Goal: Transaction & Acquisition: Purchase product/service

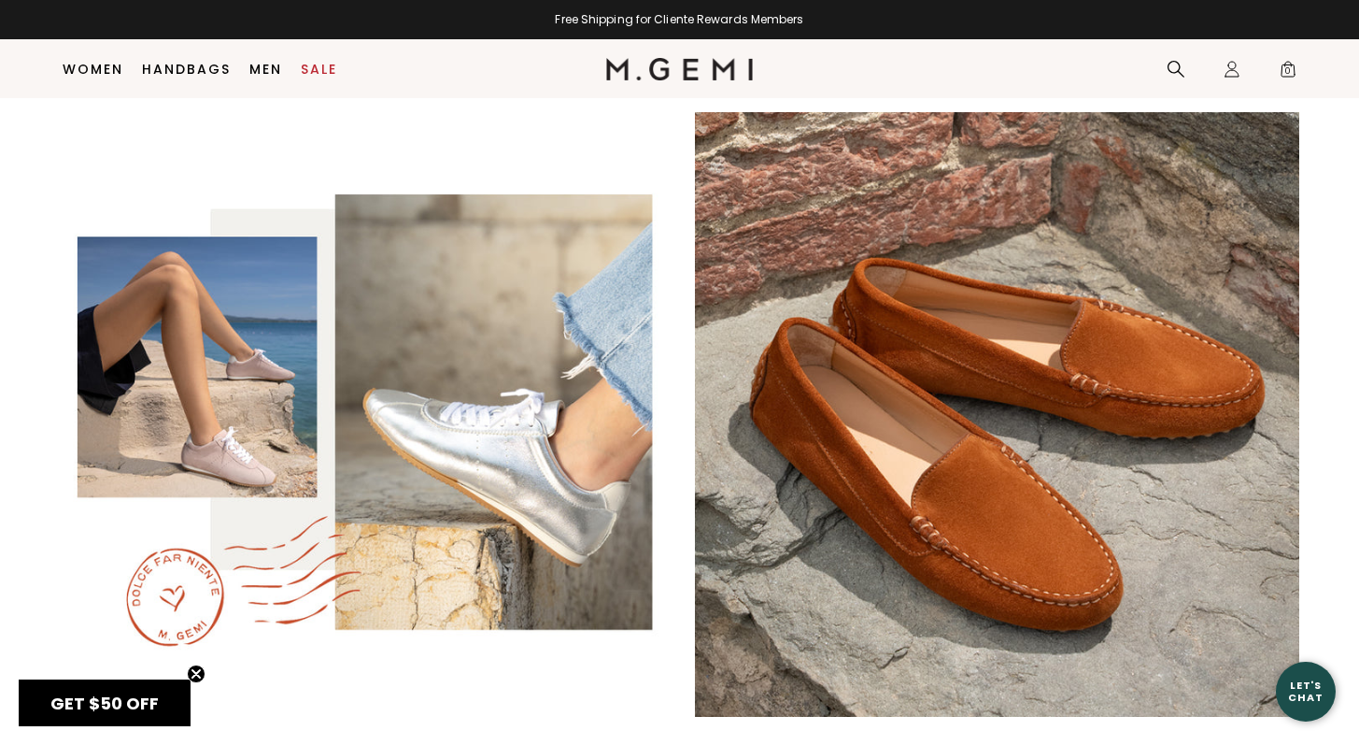
scroll to position [3269, 0]
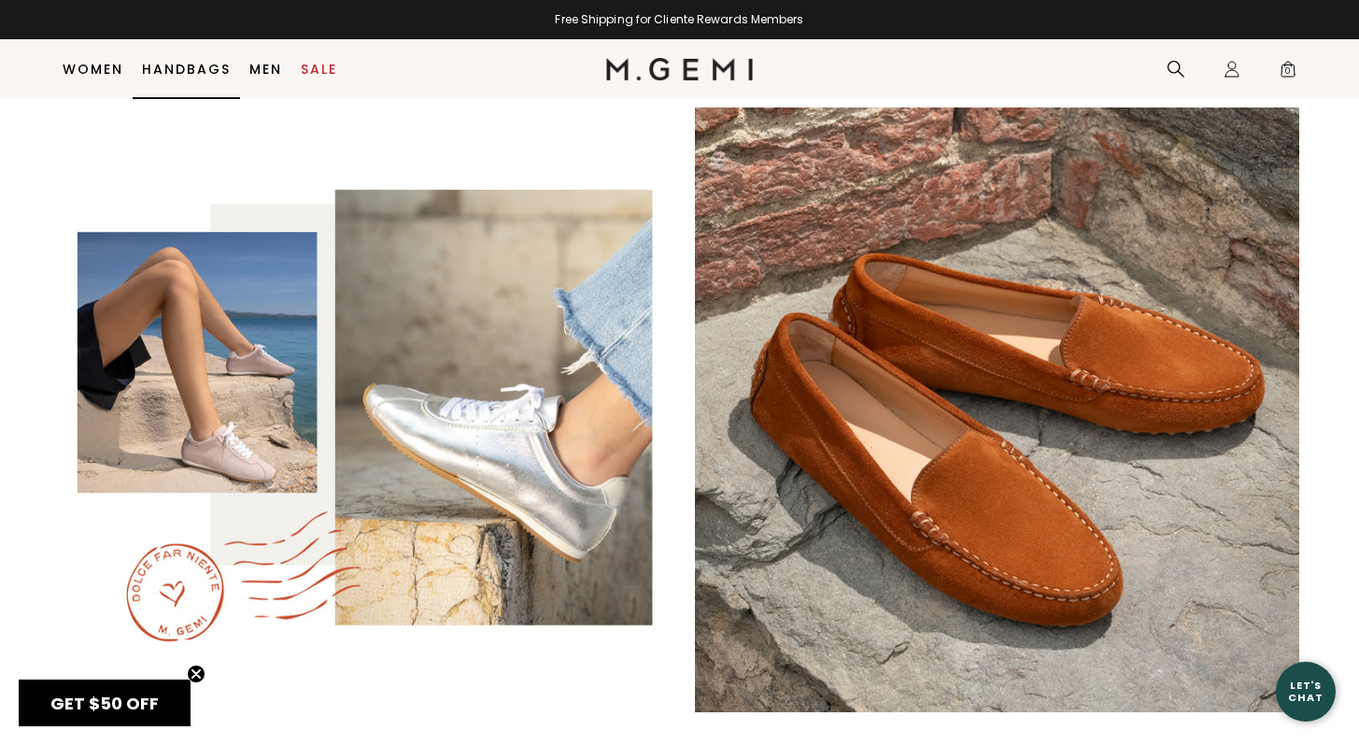
click at [207, 63] on link "Handbags" at bounding box center [186, 69] width 89 height 15
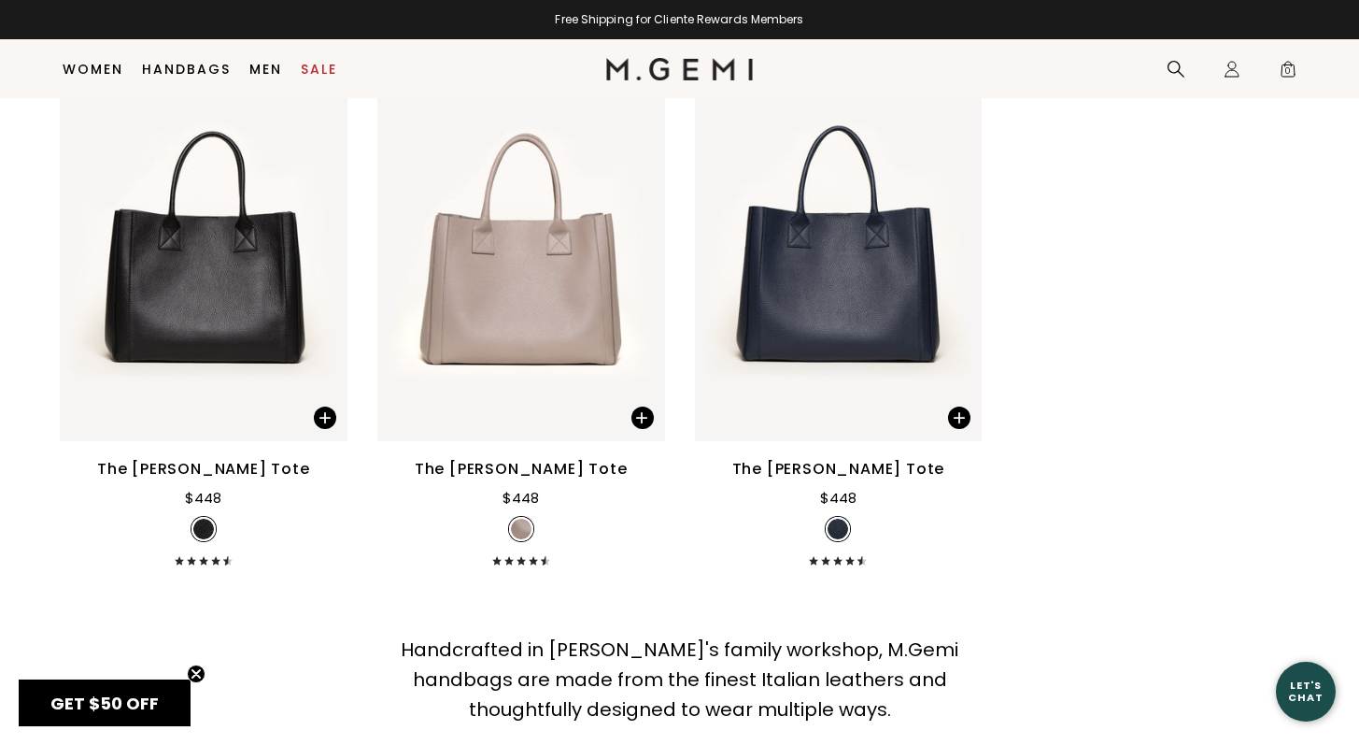
scroll to position [4861, 0]
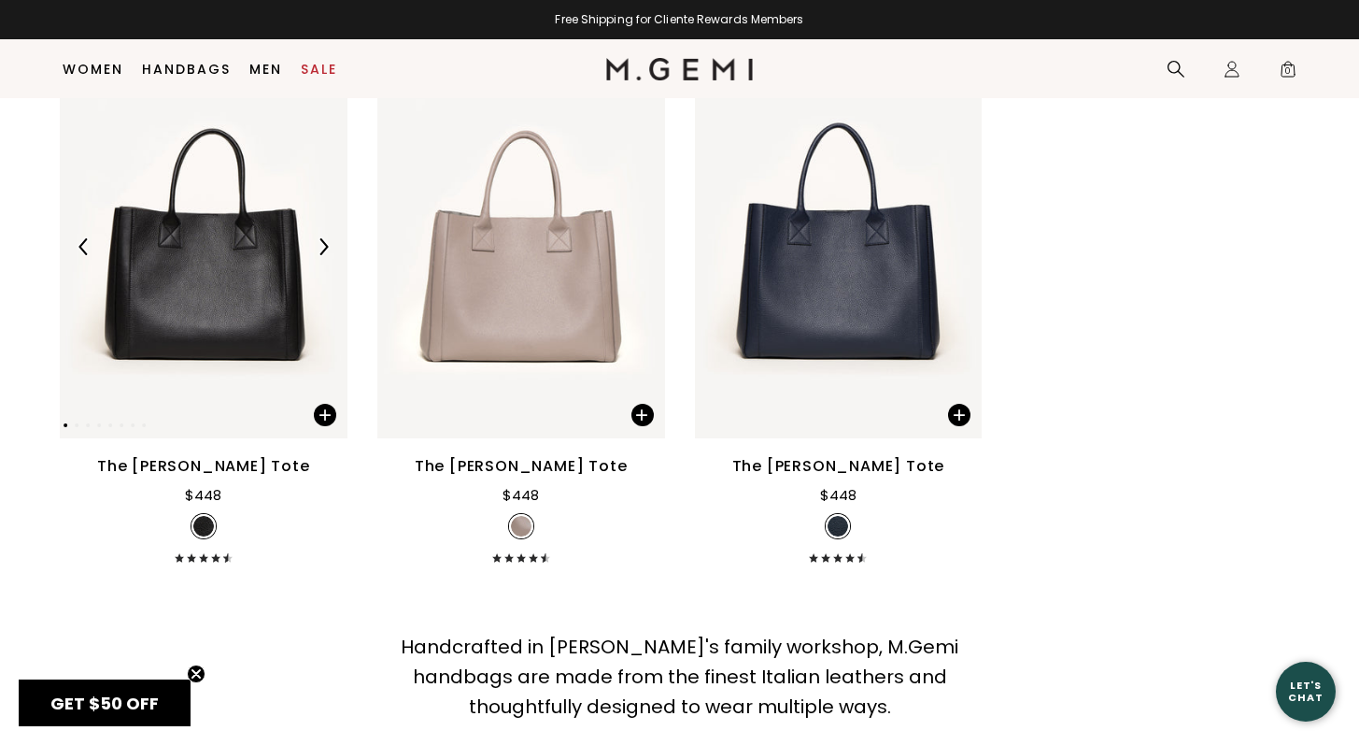
click at [252, 263] on img at bounding box center [204, 246] width 288 height 384
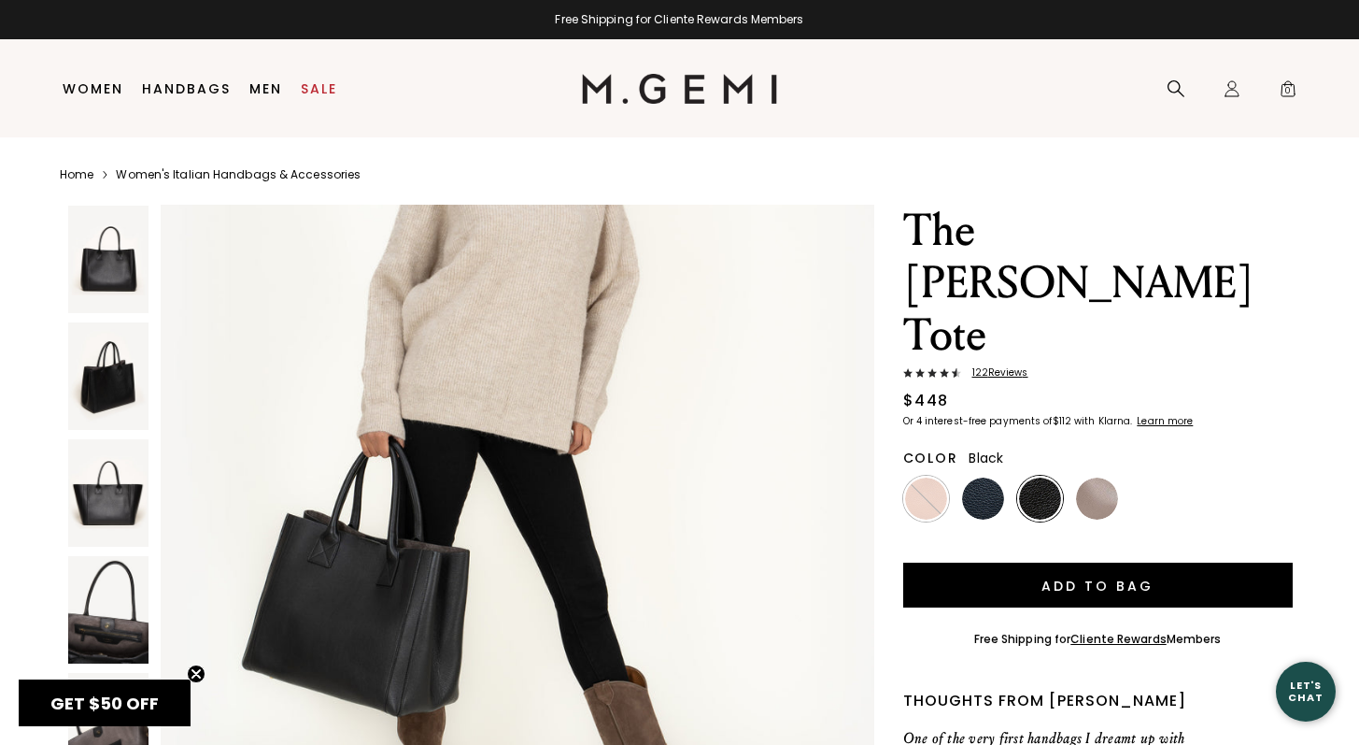
scroll to position [6097, 0]
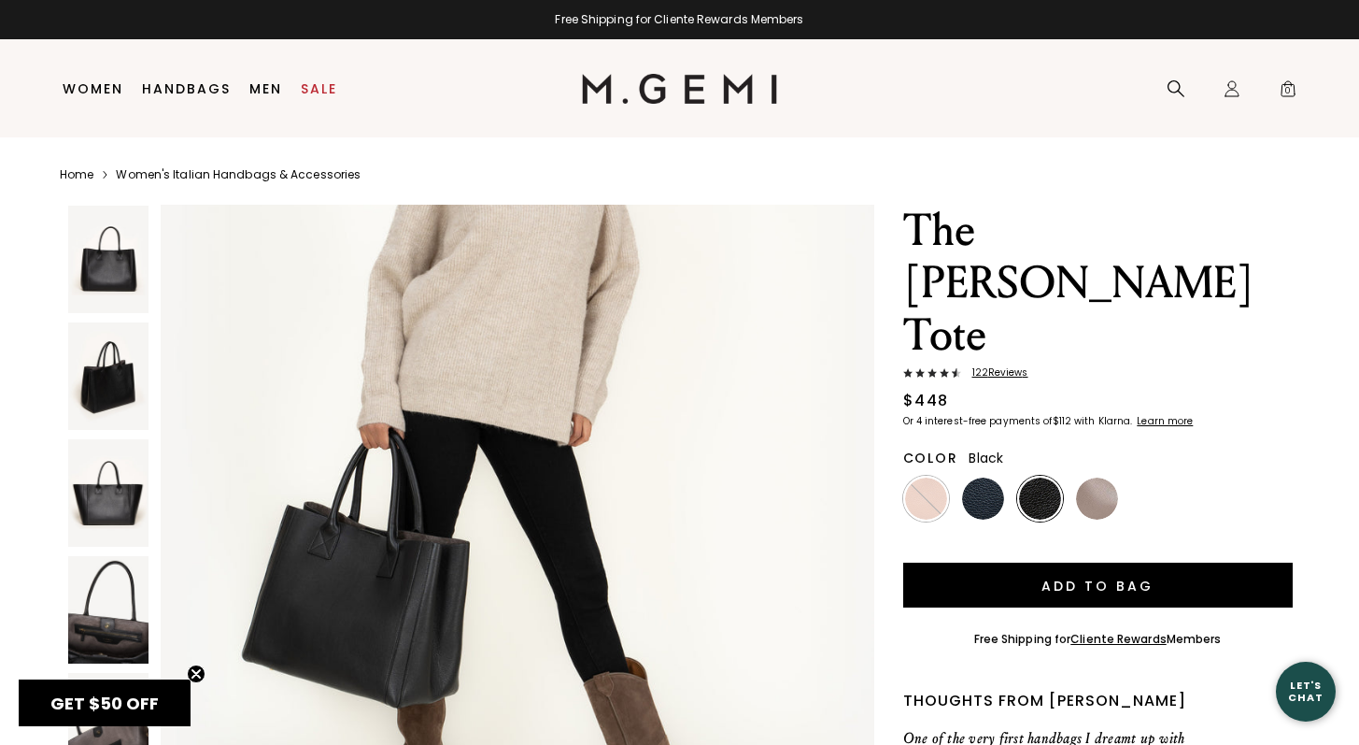
click at [668, 77] on img at bounding box center [679, 89] width 195 height 30
